Goal: Task Accomplishment & Management: Complete application form

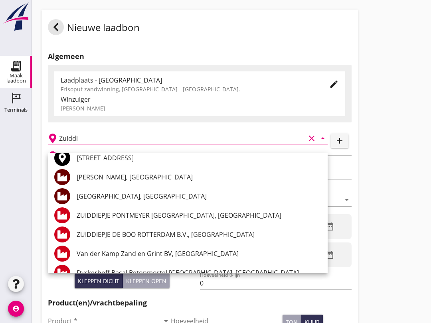
scroll to position [21, 0]
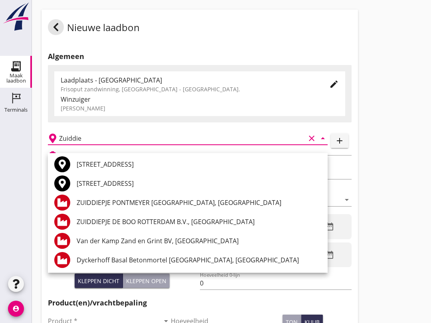
click at [184, 162] on div "[STREET_ADDRESS]" at bounding box center [199, 165] width 245 height 10
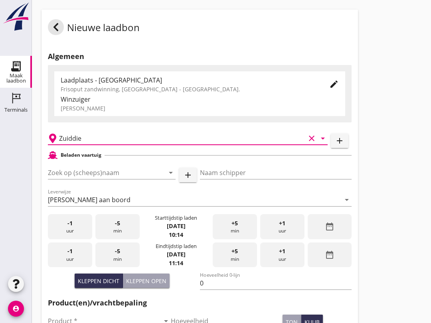
type input "[STREET_ADDRESS]"
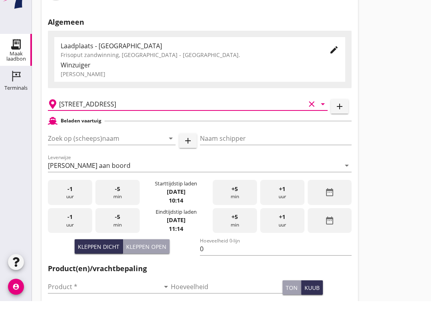
scroll to position [12, 0]
click at [107, 154] on input "Zoek op (scheeps)naam" at bounding box center [100, 160] width 105 height 13
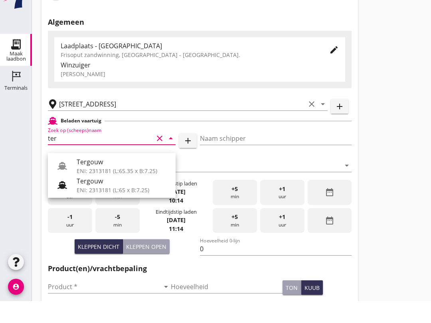
click at [113, 198] on div "Tergouw" at bounding box center [123, 203] width 93 height 10
type input "Tergouw"
type input "[PERSON_NAME][GEOGRAPHIC_DATA]"
type input "510"
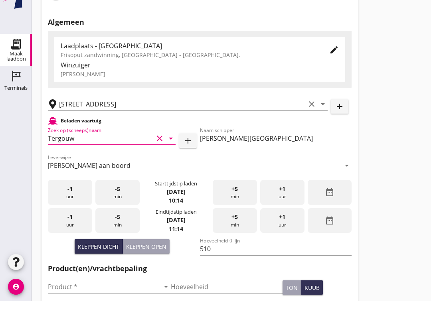
click at [80, 298] on div "Product * arrow_drop_down" at bounding box center [109, 311] width 123 height 26
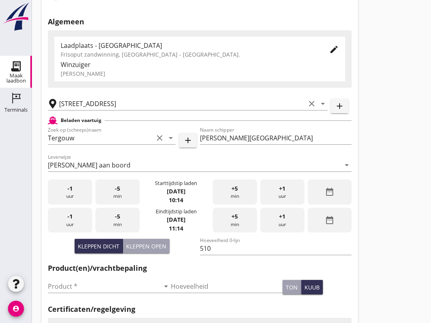
click at [88, 293] on input "Product *" at bounding box center [104, 286] width 112 height 13
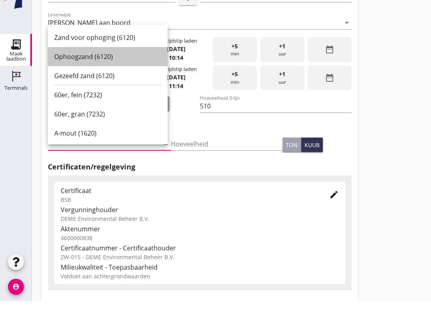
click at [101, 74] on div "Ophoogzand (6120)" at bounding box center [107, 79] width 107 height 10
type input "Ophoogzand (6120)"
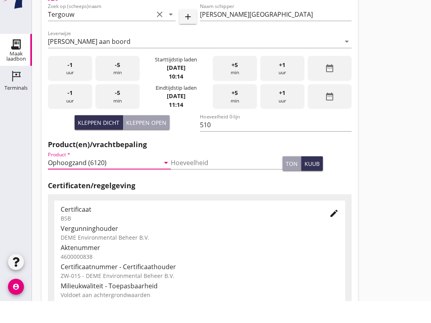
scroll to position [254, 0]
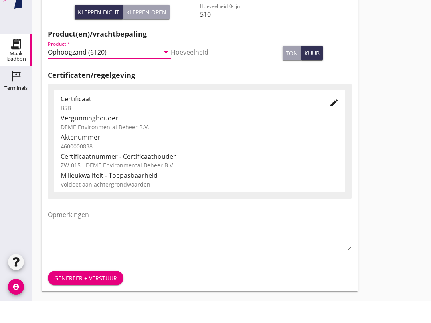
click at [97, 296] on div "Genereer + verstuur" at bounding box center [85, 300] width 63 height 8
